Goal: Transaction & Acquisition: Obtain resource

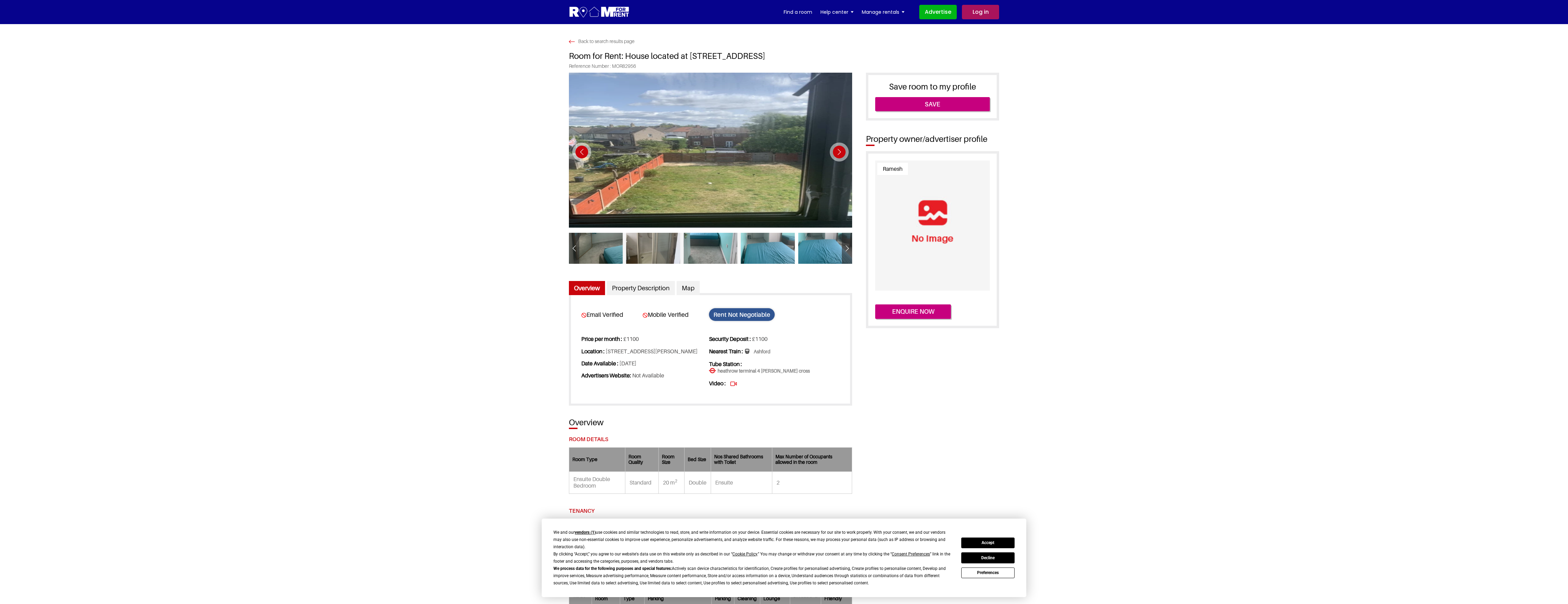
click at [994, 544] on button "Accept" at bounding box center [987, 543] width 53 height 11
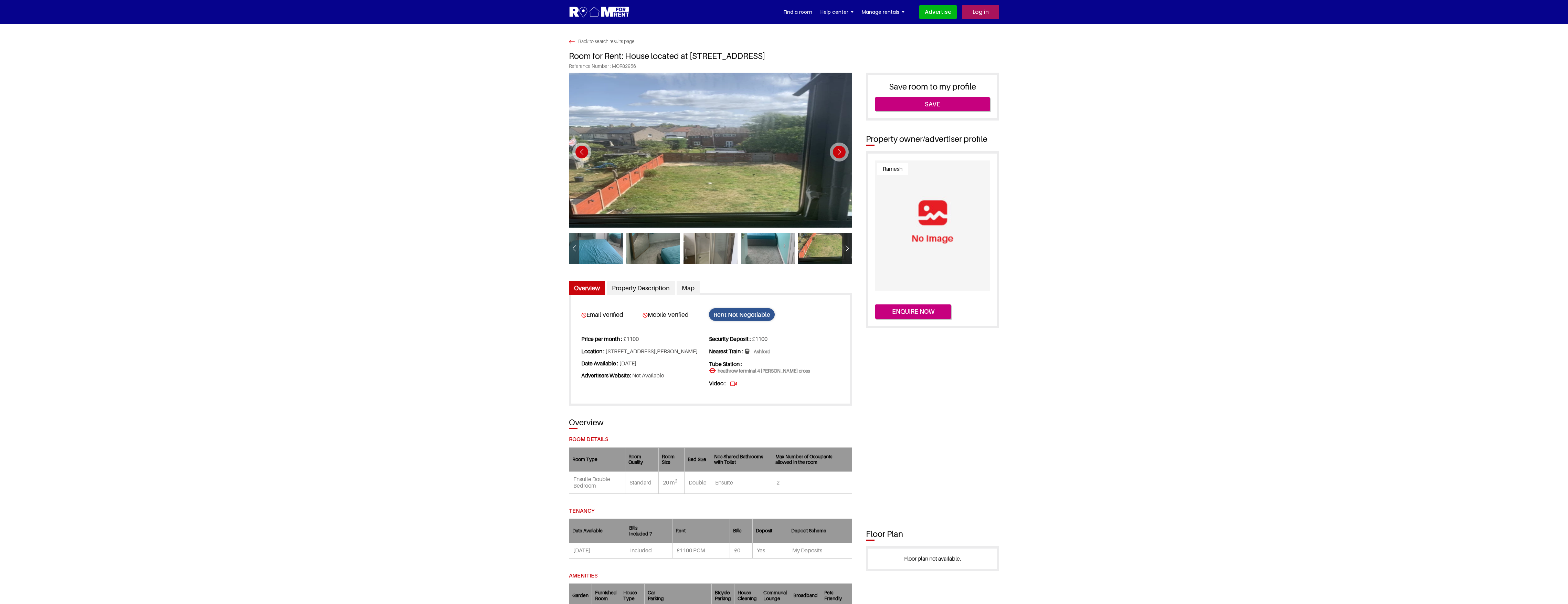
click at [985, 9] on link "Log in" at bounding box center [980, 12] width 37 height 15
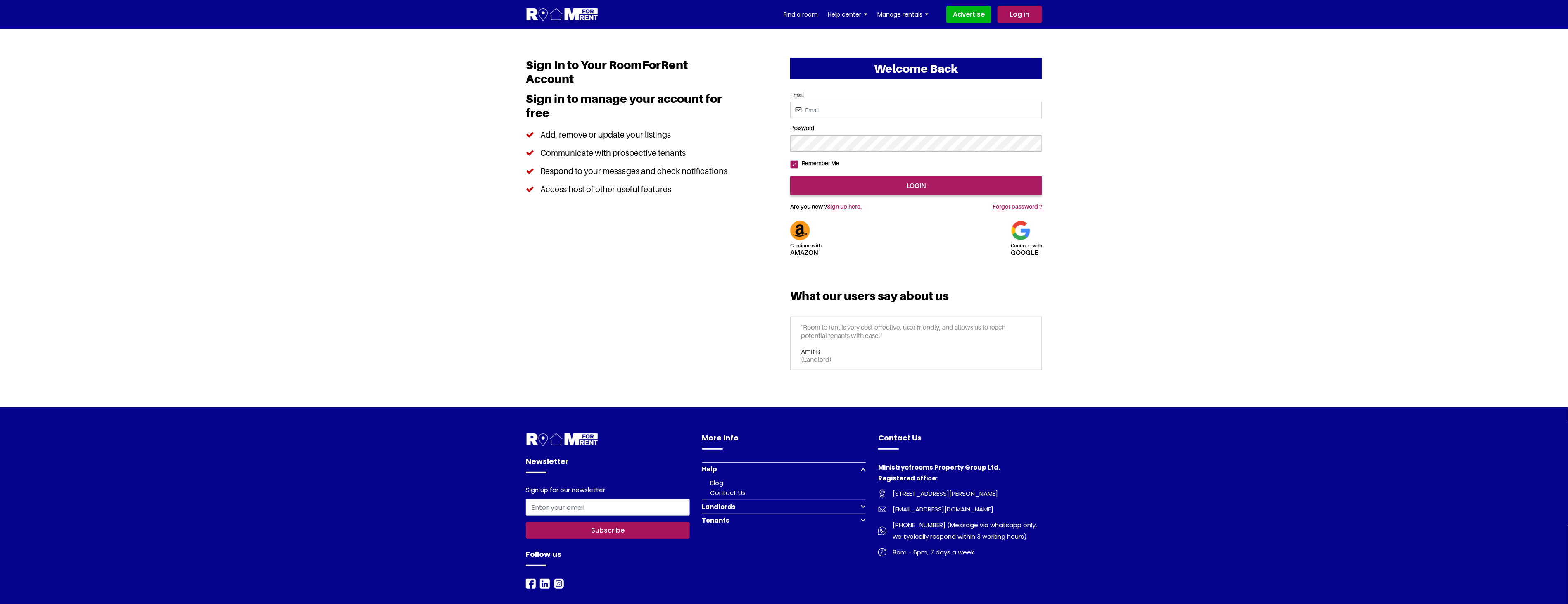
drag, startPoint x: 1881, startPoint y: 6, endPoint x: 1054, endPoint y: 210, distance: 851.8
click at [1125, 200] on section "Welcome Back Continue with Amazon Continue with google Email Password" at bounding box center [784, 218] width 1568 height 378
click at [825, 114] on input "Email" at bounding box center [916, 110] width 252 height 17
drag, startPoint x: 897, startPoint y: 112, endPoint x: 605, endPoint y: 83, distance: 293.4
click at [605, 83] on div "Welcome Back Continue with Amazon Continue with google Email Password login Ama…" at bounding box center [784, 218] width 529 height 321
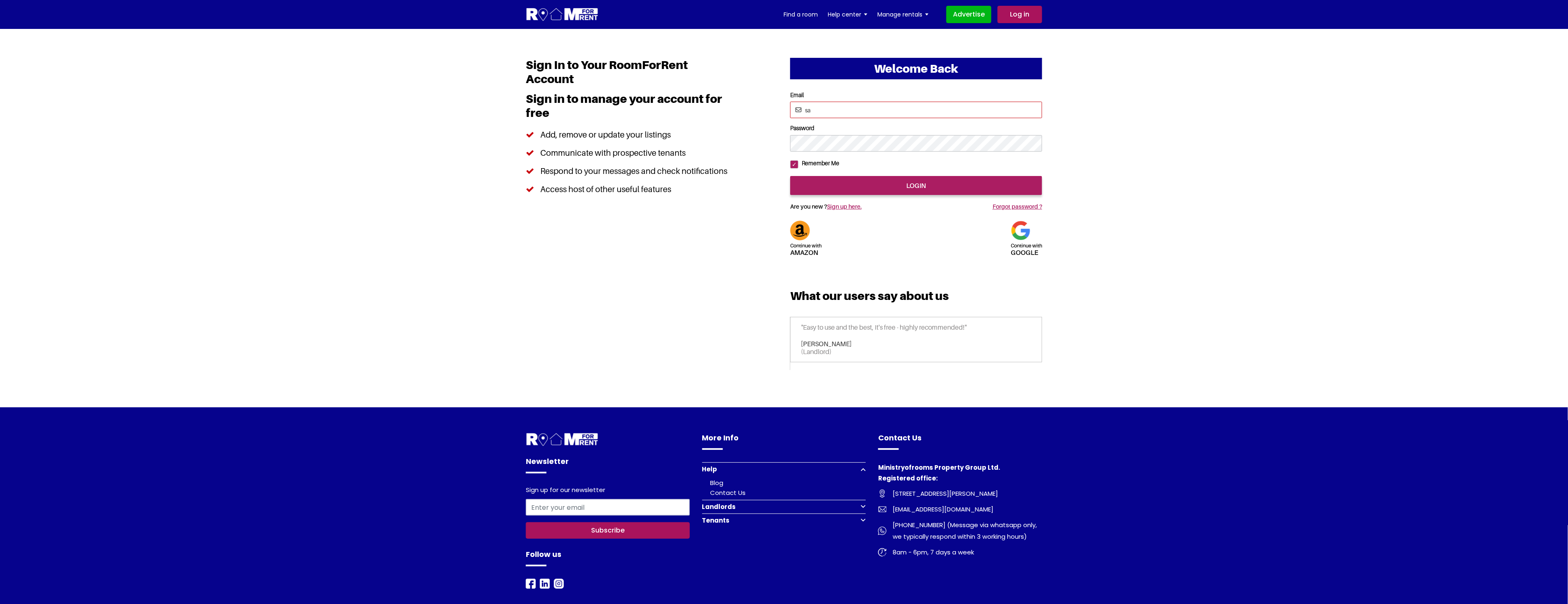
type input "saurabhsentiments@hotmail.com"
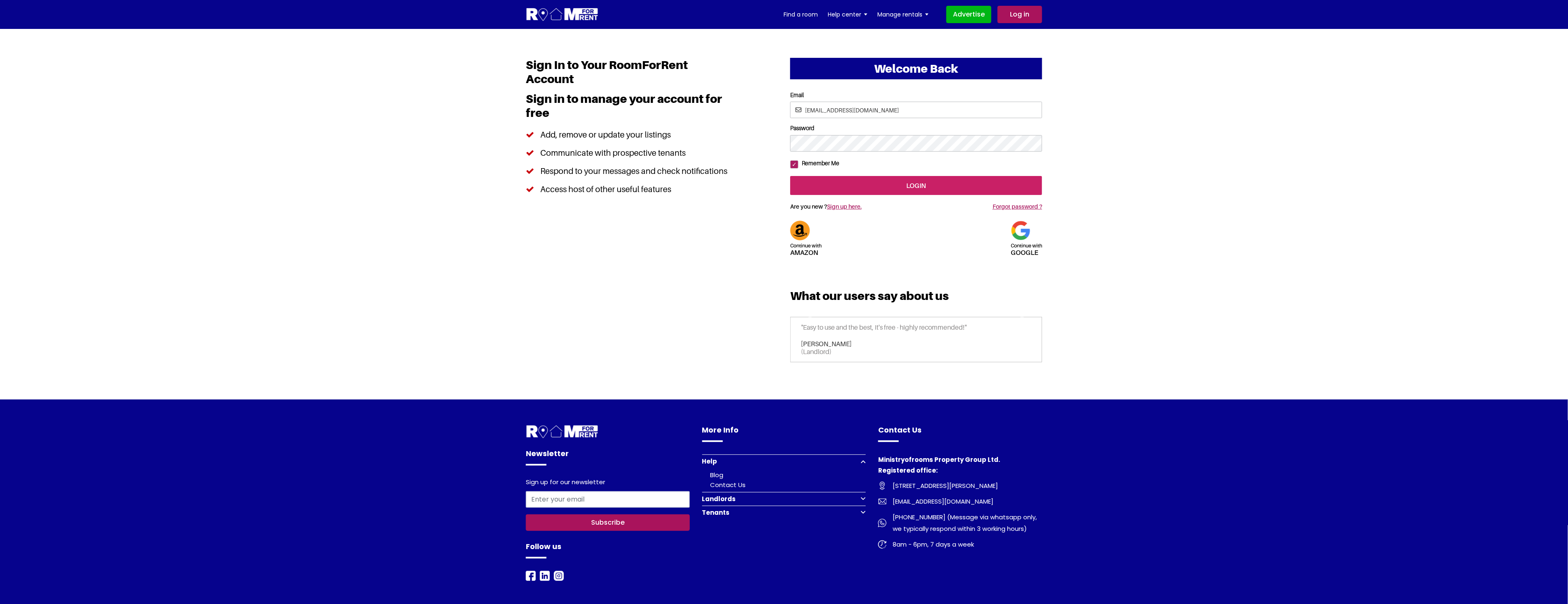
click at [849, 195] on input "login" at bounding box center [916, 186] width 252 height 19
